Goal: Transaction & Acquisition: Subscribe to service/newsletter

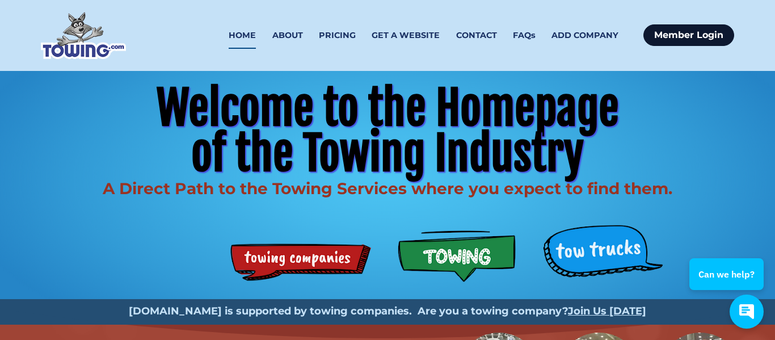
click at [693, 37] on link "Member Login" at bounding box center [688, 35] width 91 height 22
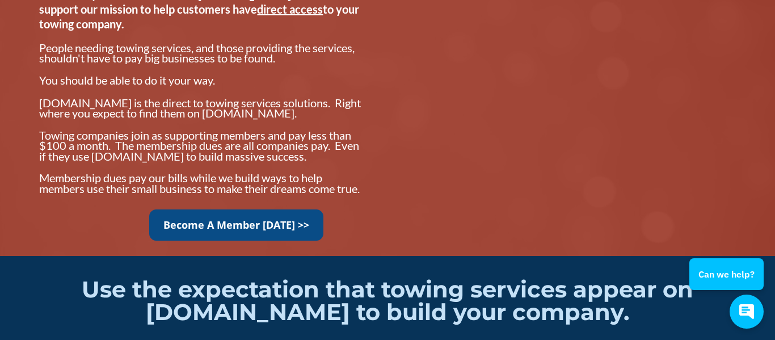
scroll to position [983, 0]
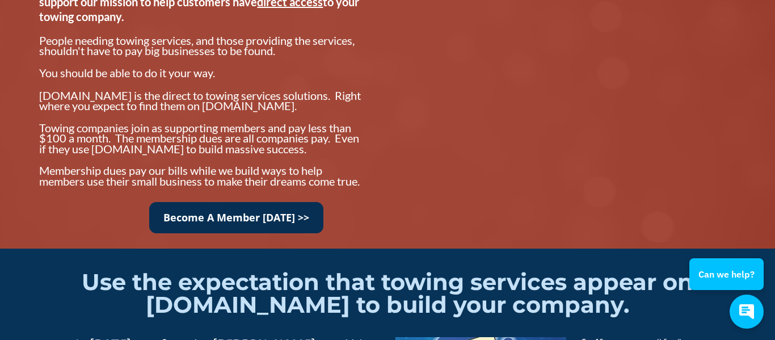
click at [251, 226] on link "Become A Member Today >>" at bounding box center [236, 217] width 174 height 31
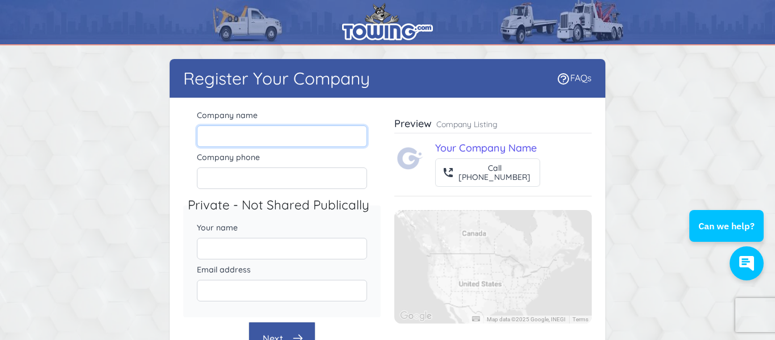
click at [286, 139] on input "Company name" at bounding box center [282, 136] width 170 height 22
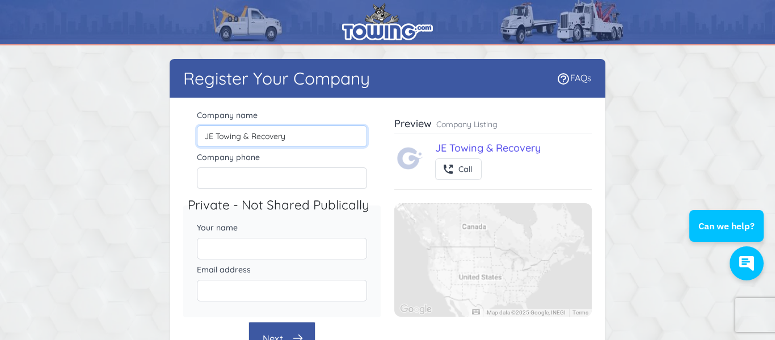
type input "JE Towing & Recovery"
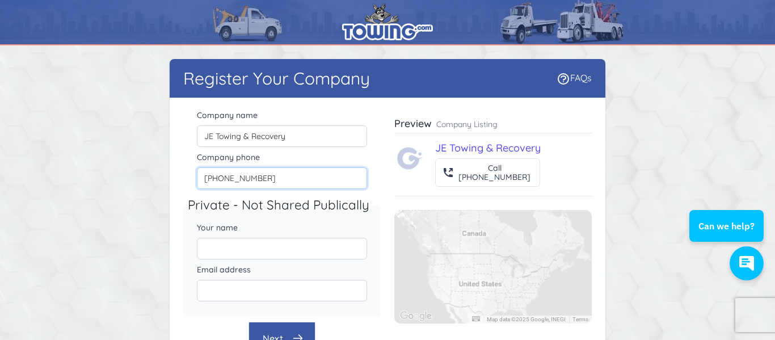
type input "(904) 502-2229"
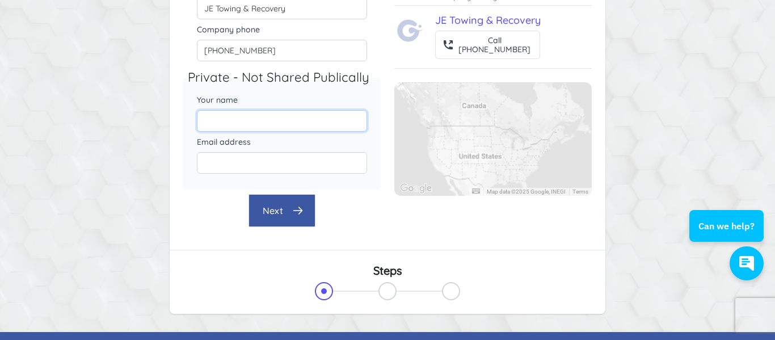
scroll to position [132, 0]
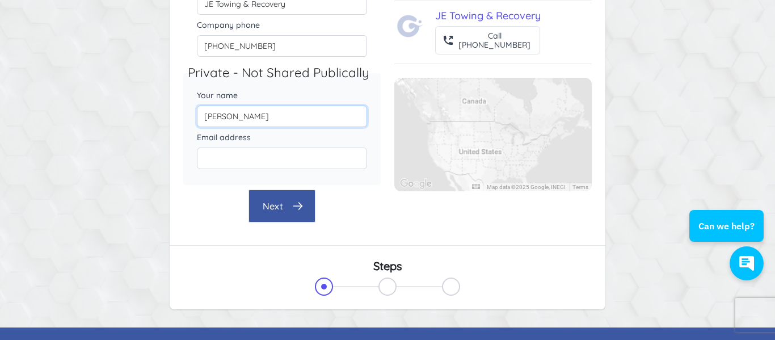
type input "Jose Esteves"
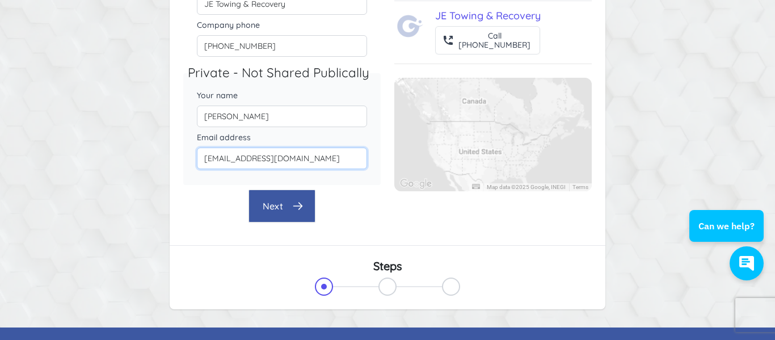
type input "jerecovery1@gmail.com"
click at [285, 214] on button "Next" at bounding box center [281, 205] width 67 height 33
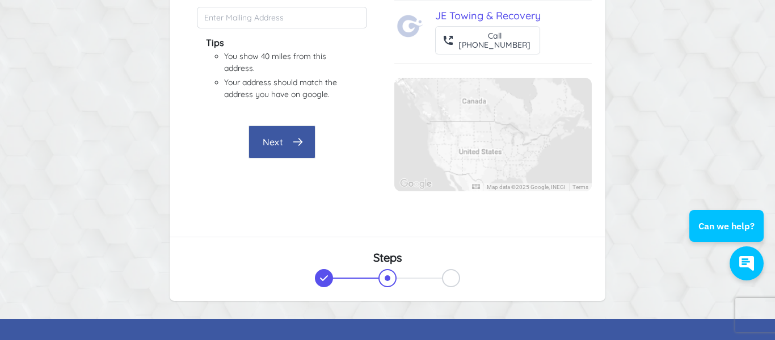
scroll to position [68, 0]
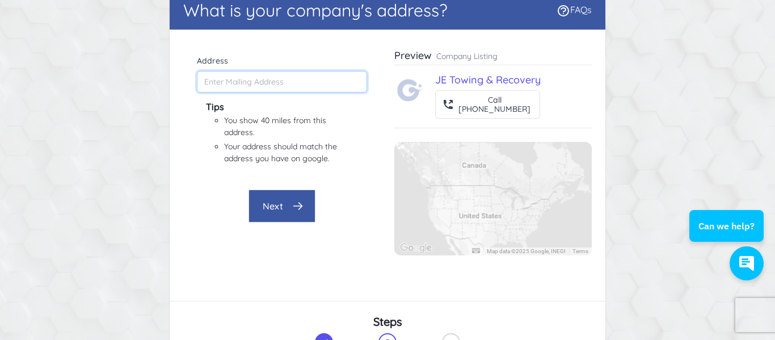
click at [270, 87] on input "Address" at bounding box center [282, 82] width 170 height 22
type input "jerecovery1@gmail.com"
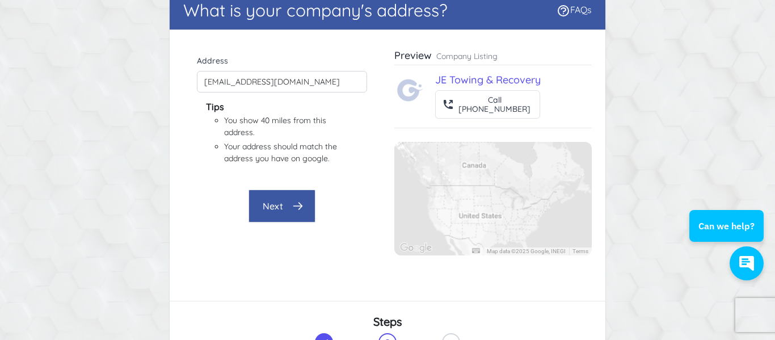
click at [461, 54] on p "Company Listing" at bounding box center [466, 55] width 61 height 11
click at [293, 82] on input "jerecovery1@gmail.com" at bounding box center [282, 82] width 170 height 22
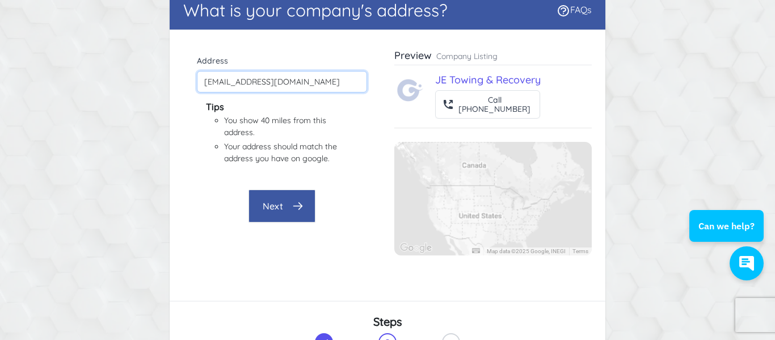
click at [293, 82] on input "jerecovery1@gmail.com" at bounding box center [282, 82] width 170 height 22
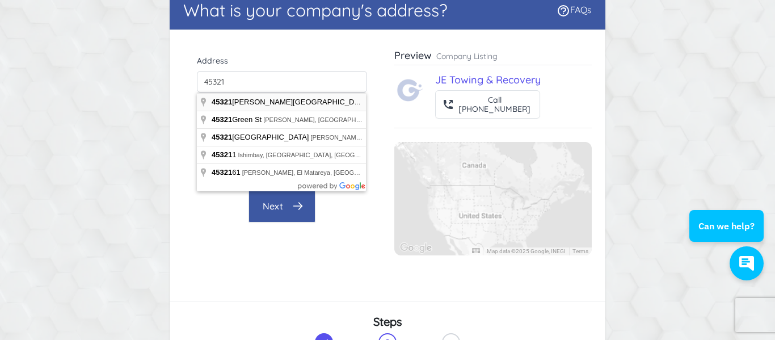
type input "45321 Zidell Road, Callahan, FL, USA"
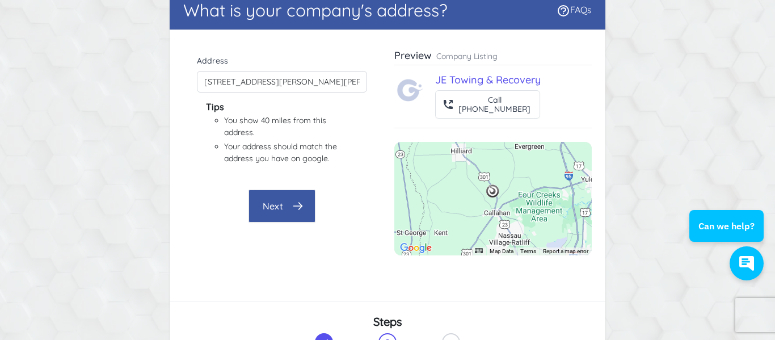
click at [291, 206] on button "Next" at bounding box center [281, 205] width 67 height 33
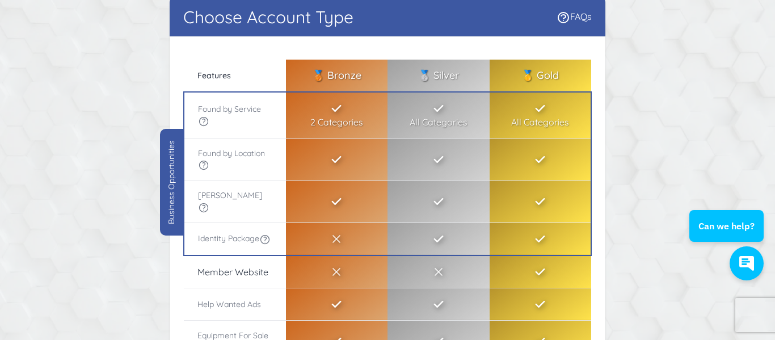
scroll to position [0, 0]
